Goal: Entertainment & Leisure: Consume media (video, audio)

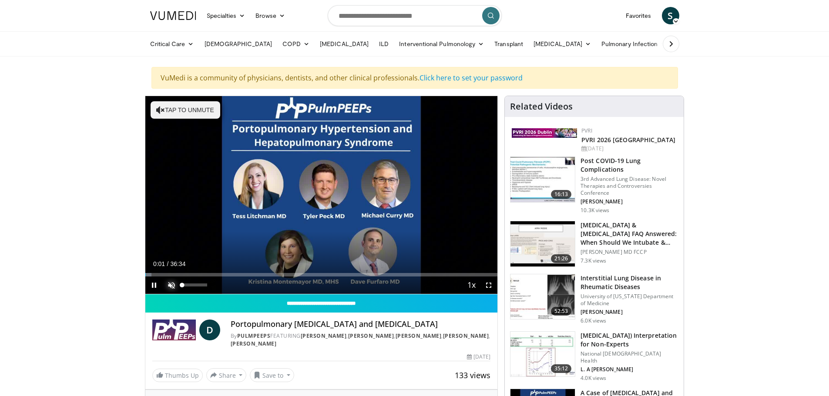
click at [173, 286] on span "Video Player" at bounding box center [171, 285] width 17 height 17
click at [155, 282] on span "Video Player" at bounding box center [153, 285] width 17 height 17
click at [153, 287] on span "Video Player" at bounding box center [153, 285] width 17 height 17
click at [153, 275] on div "Loaded : 6.82% 01:24 00:54" at bounding box center [321, 274] width 353 height 3
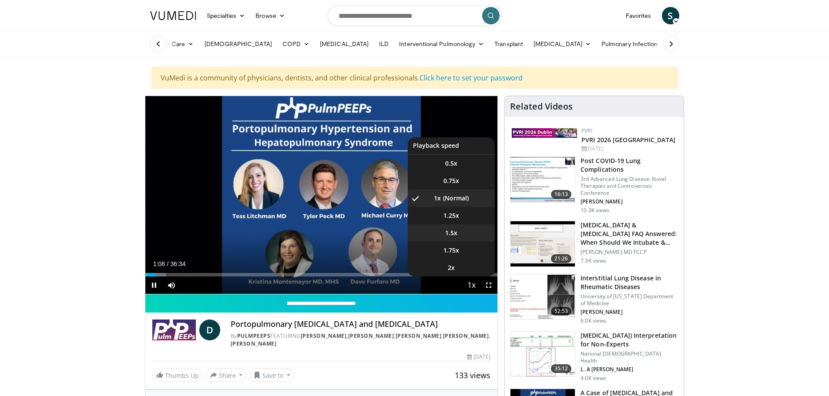
click at [452, 233] on span "1.5x" at bounding box center [451, 233] width 12 height 9
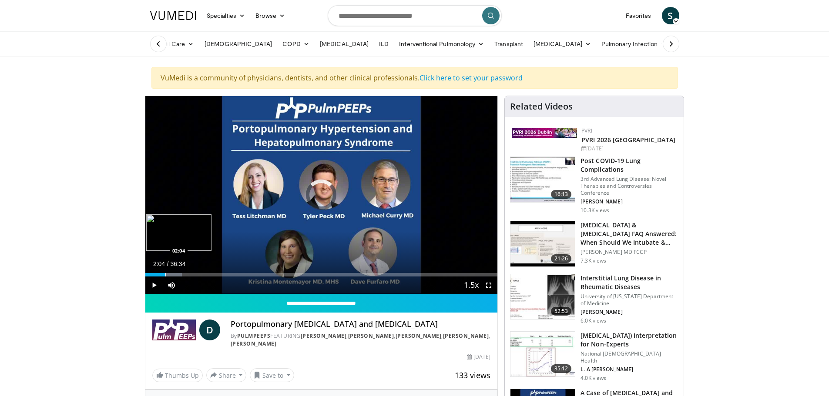
click at [165, 275] on div "Progress Bar" at bounding box center [165, 274] width 1 height 3
click at [160, 275] on div "Progress Bar" at bounding box center [160, 274] width 1 height 3
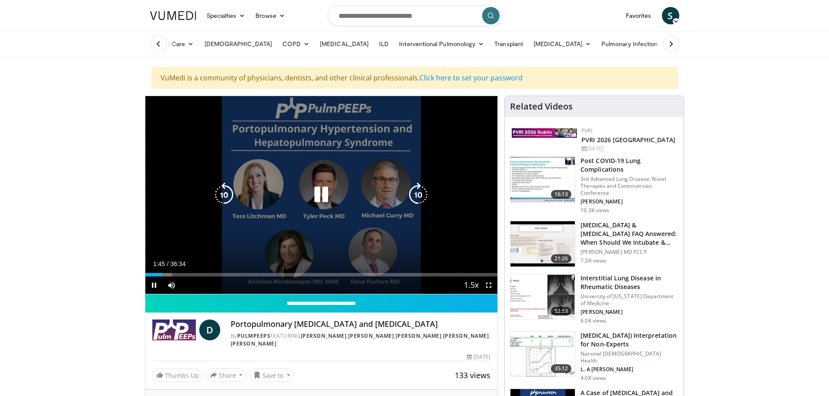
click at [420, 194] on icon "Video Player" at bounding box center [418, 195] width 24 height 24
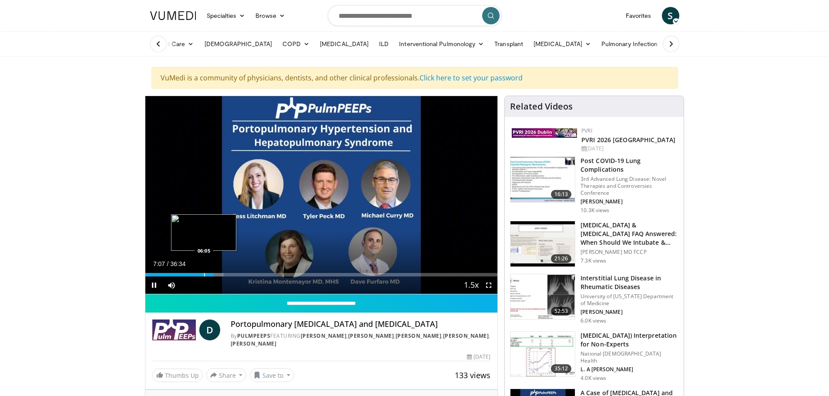
click at [204, 276] on div "Progress Bar" at bounding box center [204, 274] width 1 height 3
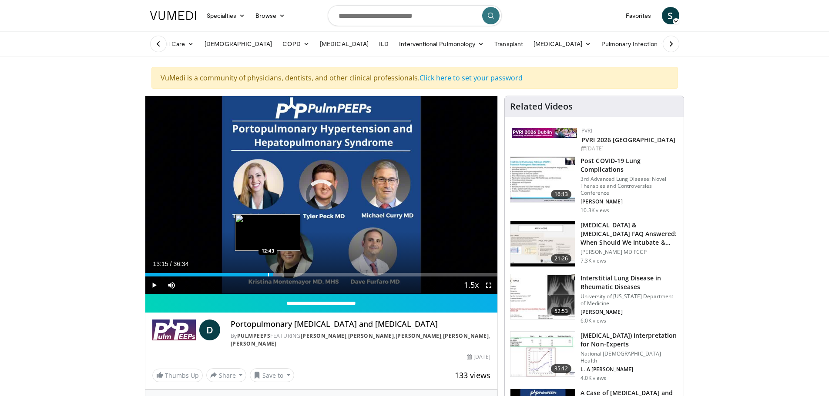
click at [268, 275] on div "Progress Bar" at bounding box center [268, 274] width 1 height 3
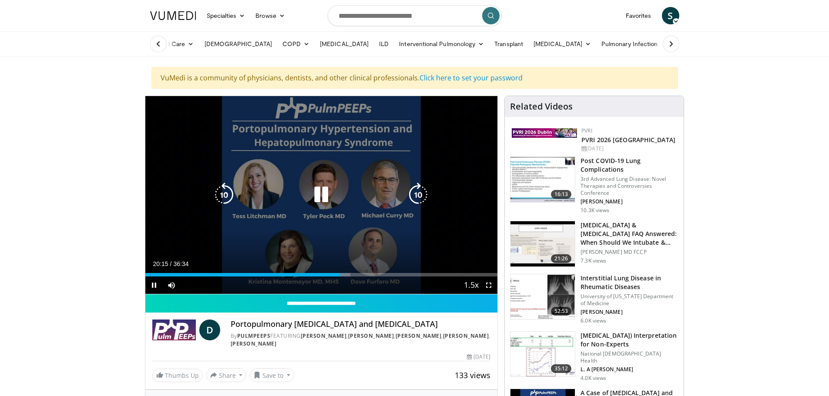
drag, startPoint x: 220, startPoint y: 205, endPoint x: 225, endPoint y: 200, distance: 7.1
click at [222, 204] on icon "Video Player" at bounding box center [224, 195] width 24 height 24
click at [225, 200] on icon "Video Player" at bounding box center [224, 195] width 24 height 24
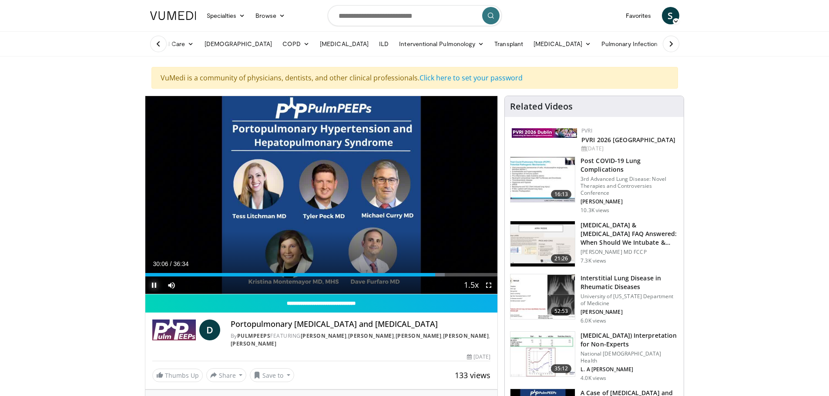
click at [152, 282] on span "Video Player" at bounding box center [153, 285] width 17 height 17
